Goal: Browse casually

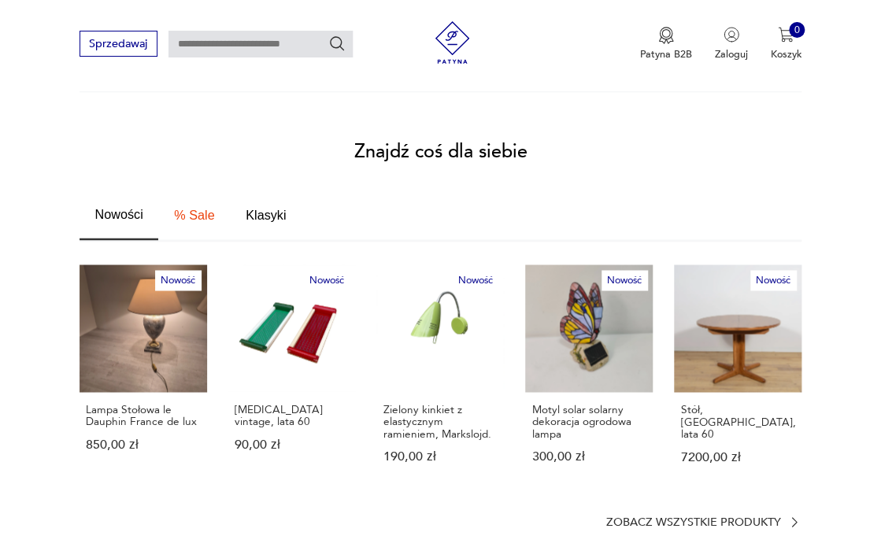
click at [709, 517] on p "Zobacz wszystkie produkty" at bounding box center [693, 521] width 175 height 9
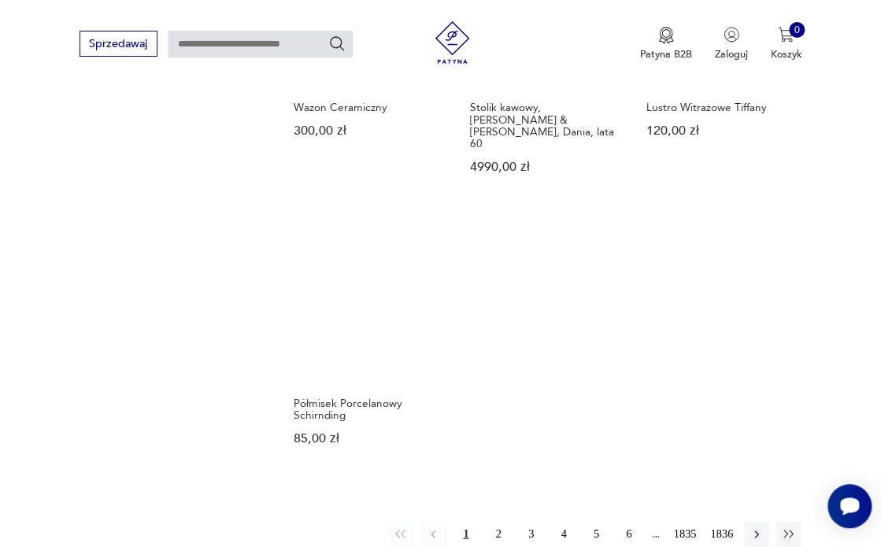
scroll to position [1695, 0]
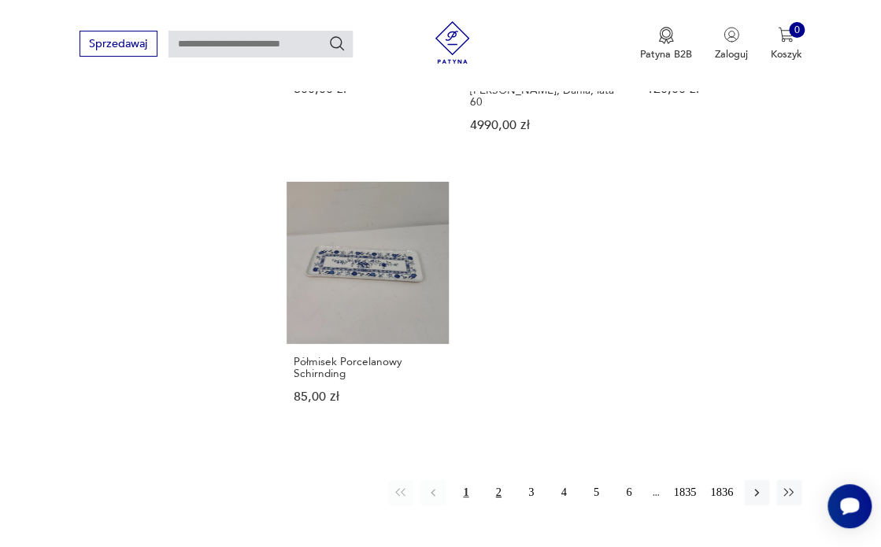
click at [498, 480] on button "2" at bounding box center [498, 492] width 25 height 25
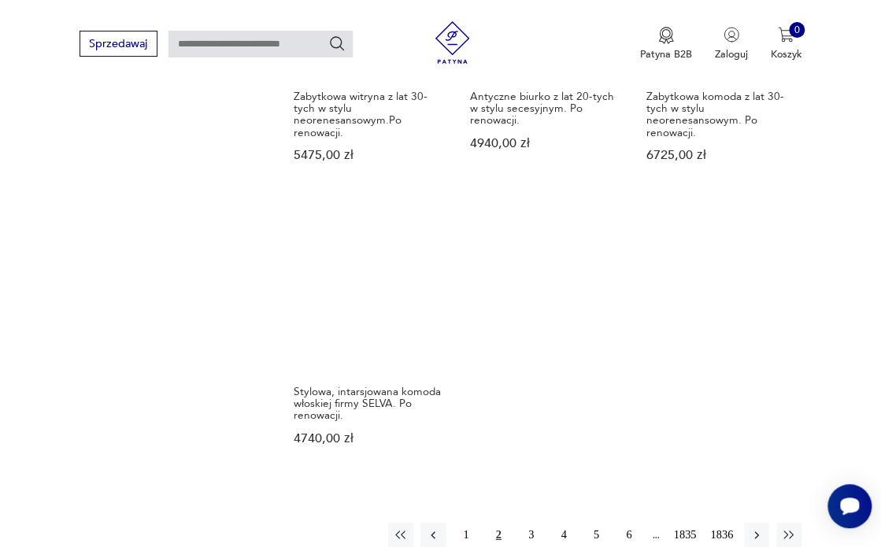
scroll to position [1715, 0]
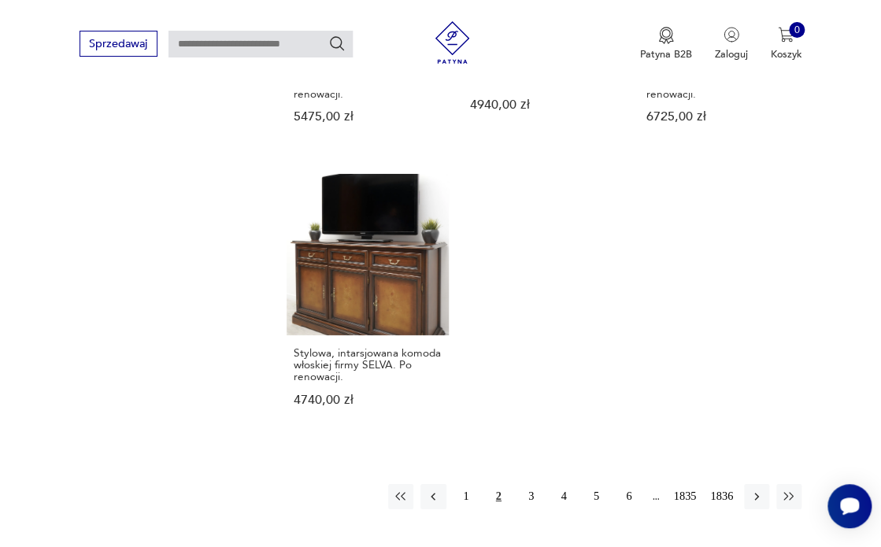
drag, startPoint x: 534, startPoint y: 465, endPoint x: 534, endPoint y: 454, distance: 11.0
click at [534, 484] on button "3" at bounding box center [530, 496] width 25 height 25
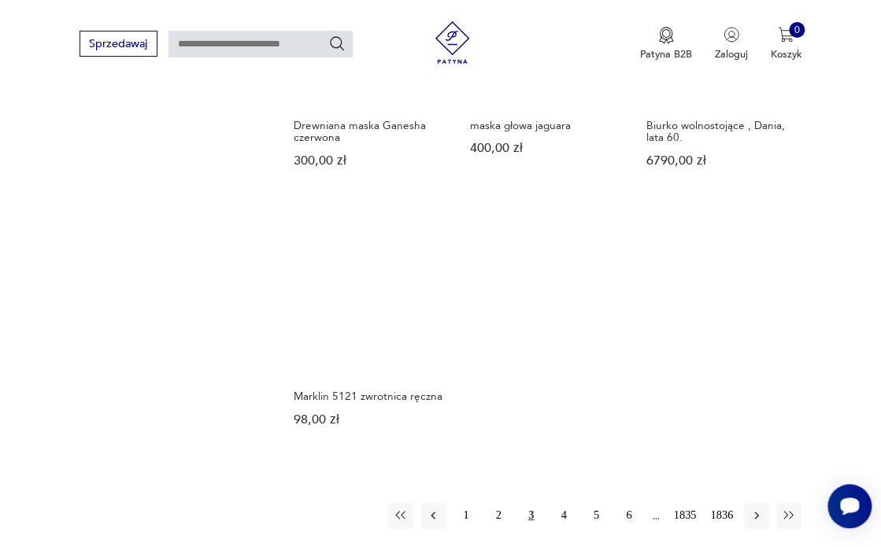
scroll to position [1623, 0]
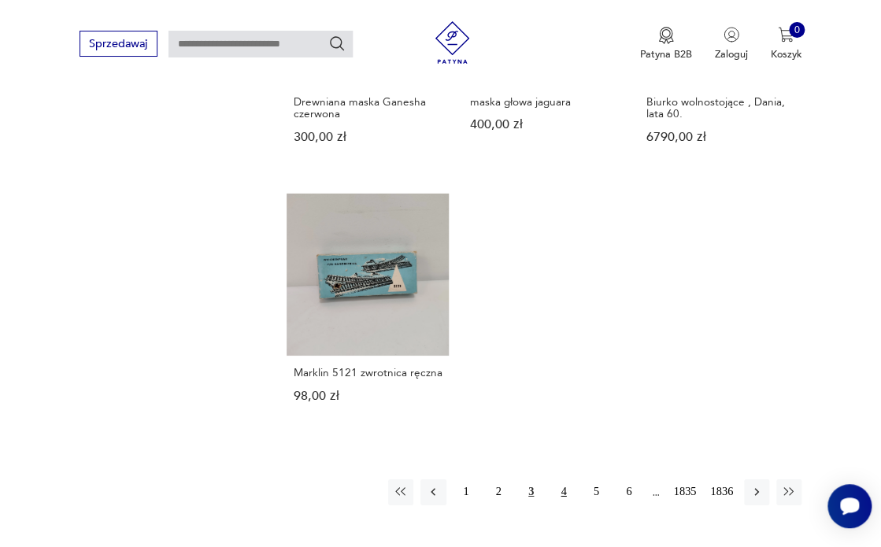
click at [564, 480] on button "4" at bounding box center [563, 492] width 25 height 25
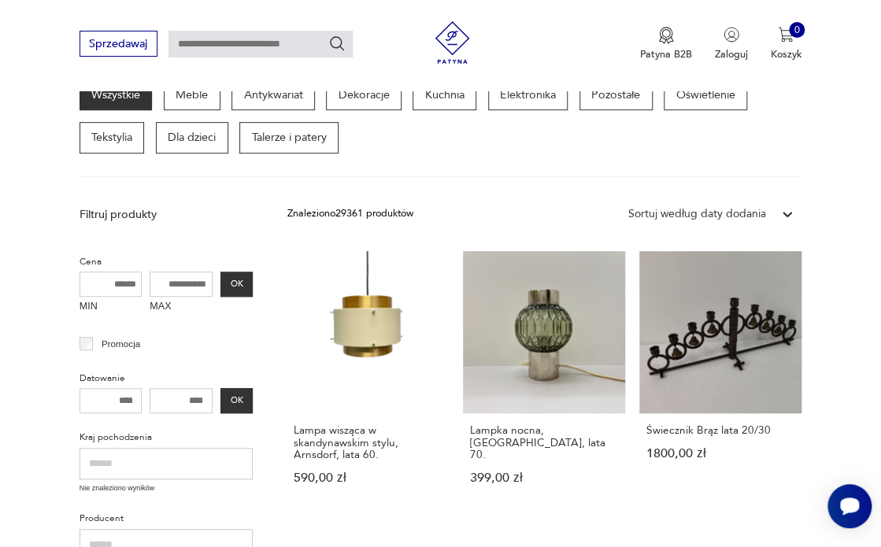
scroll to position [216, 0]
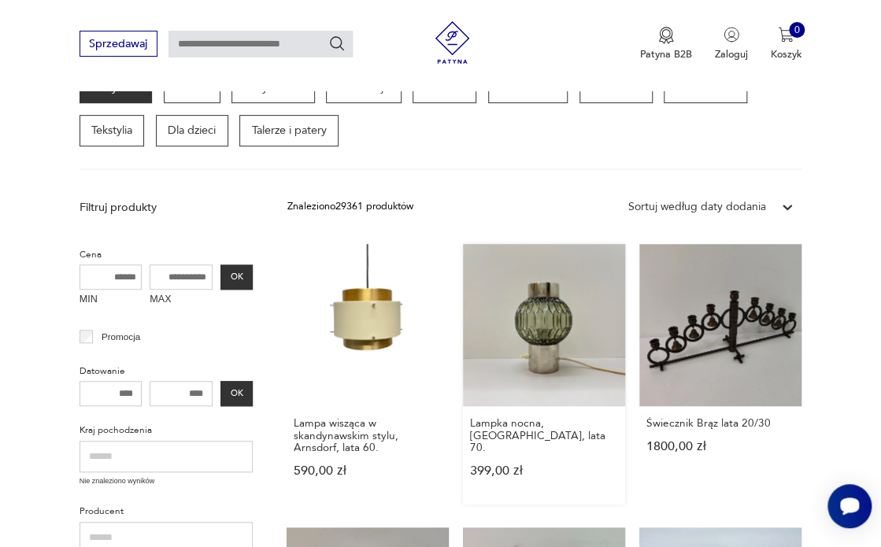
click at [561, 365] on link "Lampka nocna, [GEOGRAPHIC_DATA], lata 70. 399,00 zł" at bounding box center [544, 374] width 162 height 261
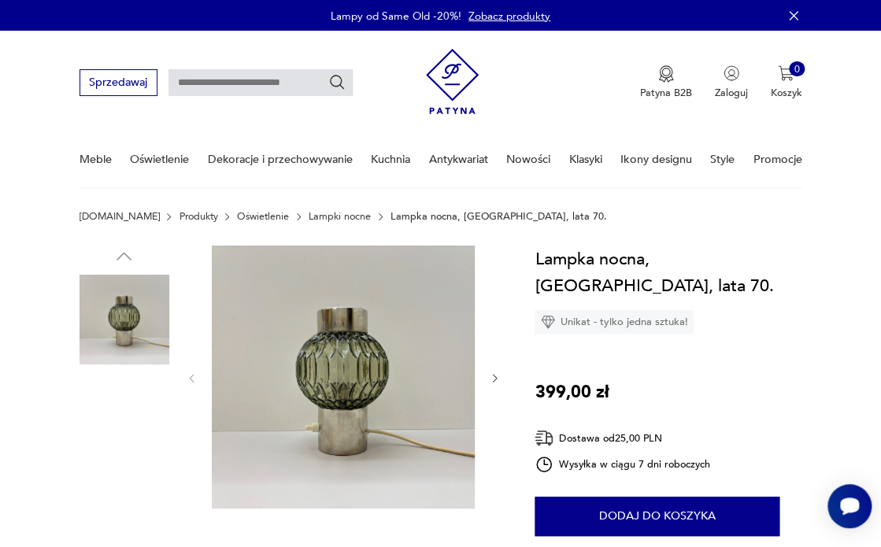
click at [341, 383] on img at bounding box center [343, 377] width 263 height 263
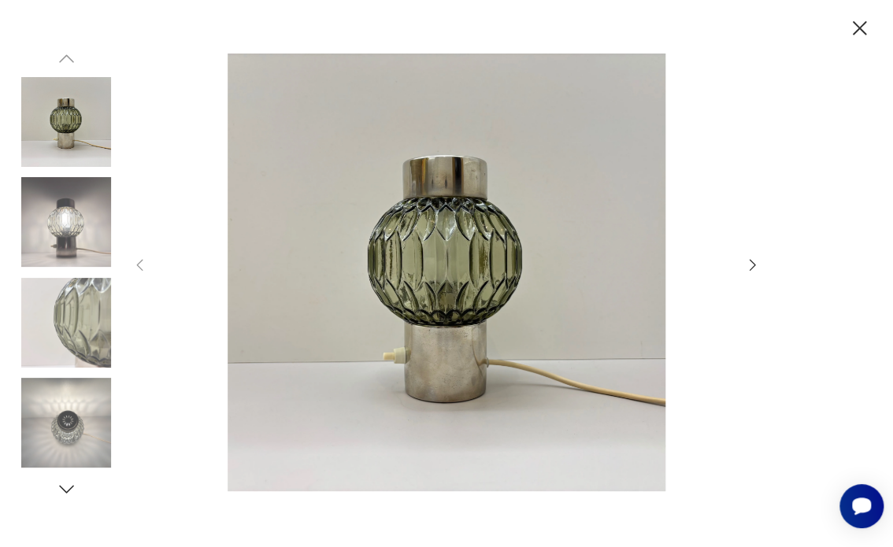
click at [754, 267] on icon "button" at bounding box center [753, 265] width 6 height 12
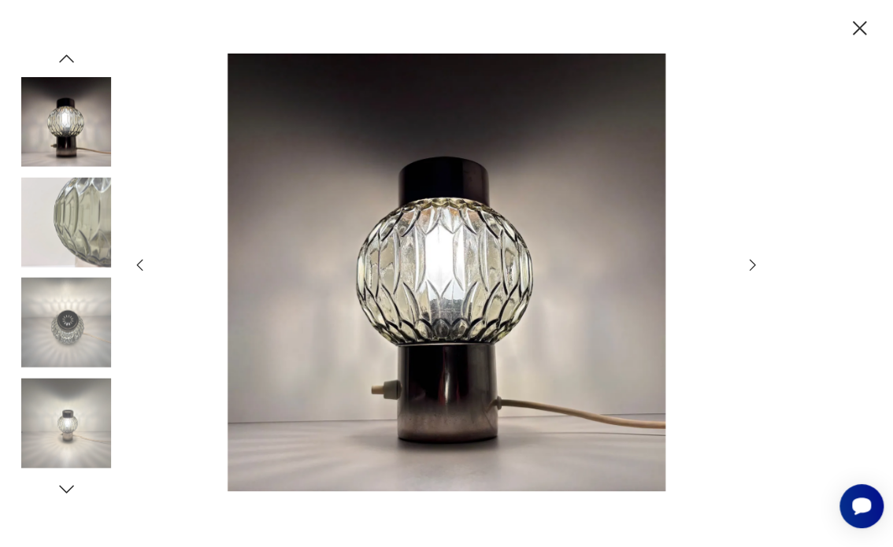
click at [754, 267] on icon "button" at bounding box center [753, 265] width 6 height 12
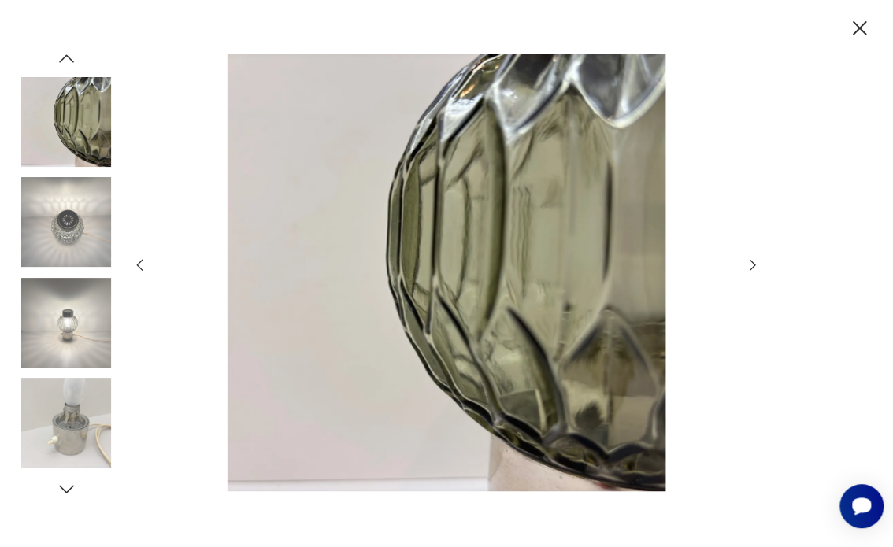
click at [754, 267] on icon "button" at bounding box center [753, 265] width 6 height 12
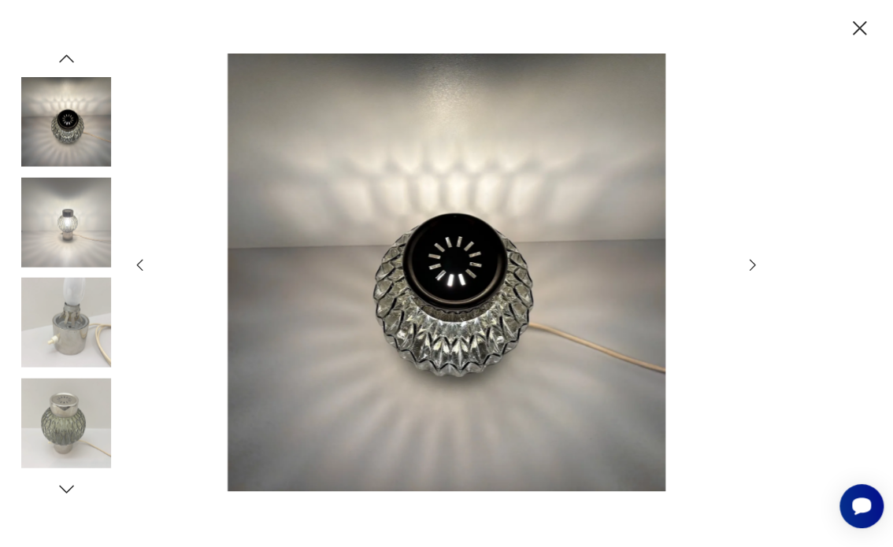
click at [754, 268] on icon "button" at bounding box center [752, 265] width 17 height 17
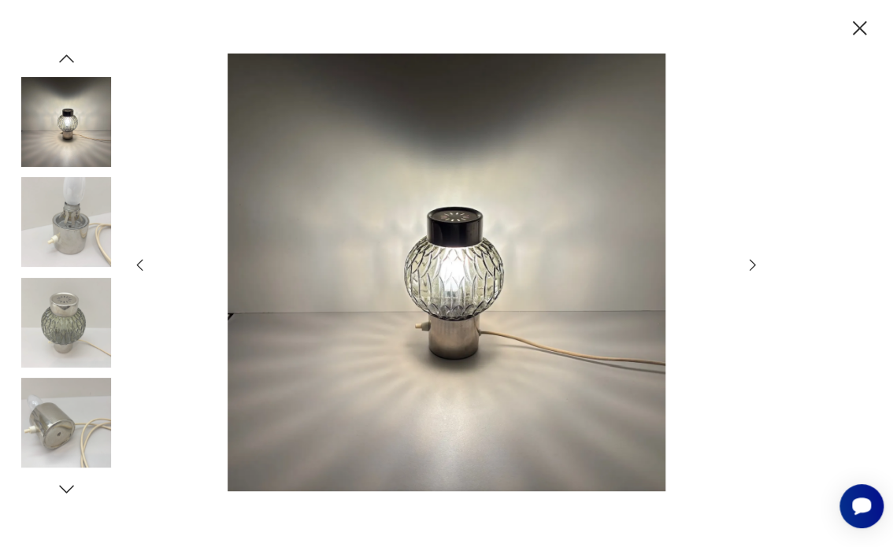
click at [754, 268] on icon "button" at bounding box center [752, 265] width 17 height 17
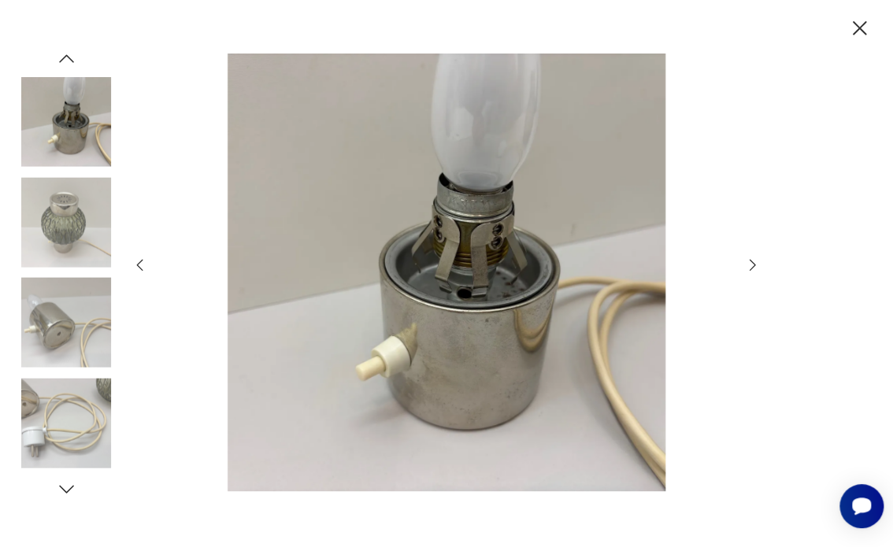
click at [753, 268] on icon "button" at bounding box center [753, 265] width 6 height 12
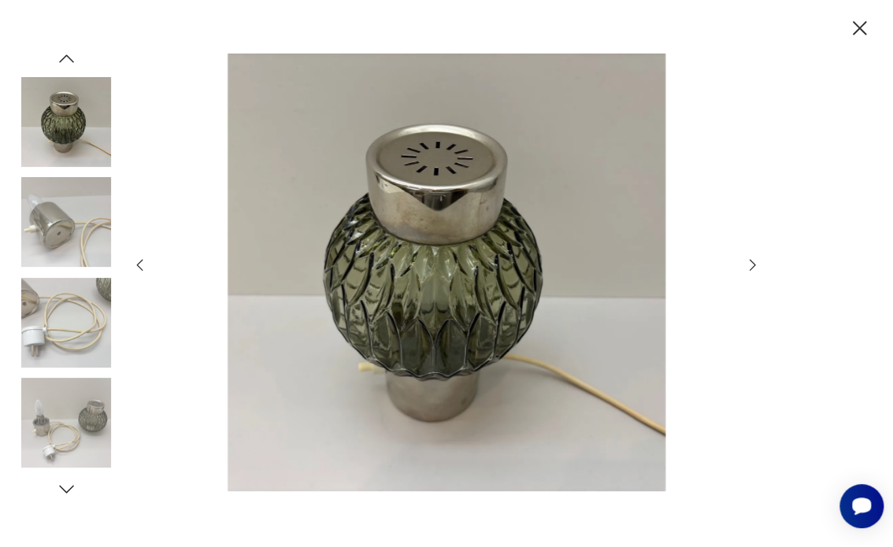
click at [753, 268] on icon "button" at bounding box center [753, 265] width 6 height 12
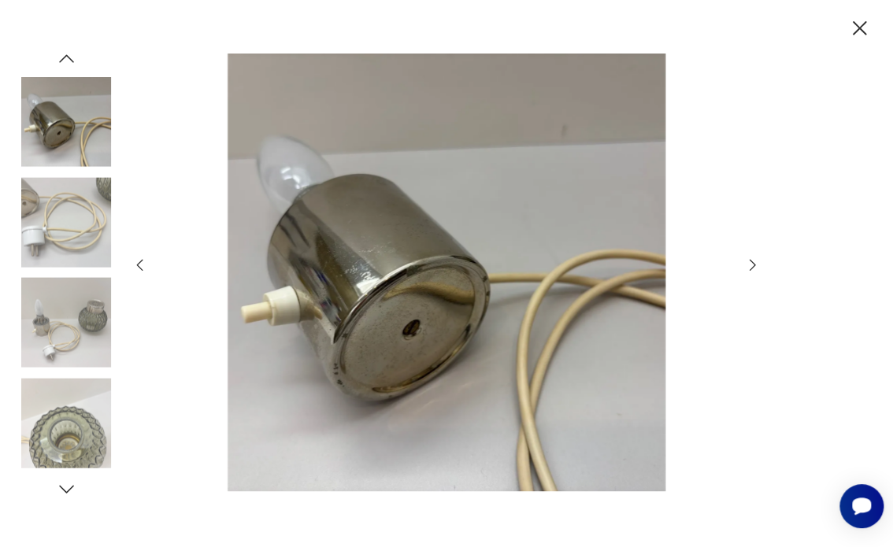
click at [860, 28] on icon "button" at bounding box center [859, 28] width 25 height 25
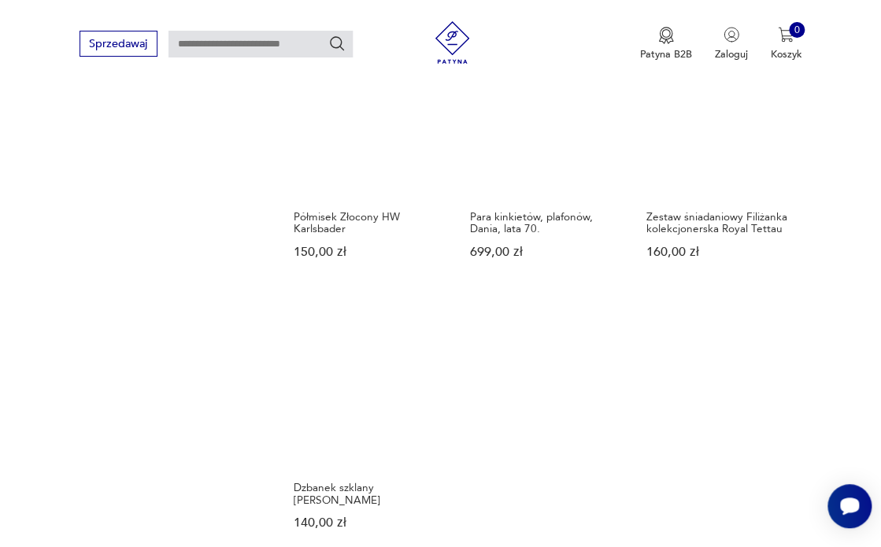
scroll to position [1563, 0]
